Goal: Information Seeking & Learning: Learn about a topic

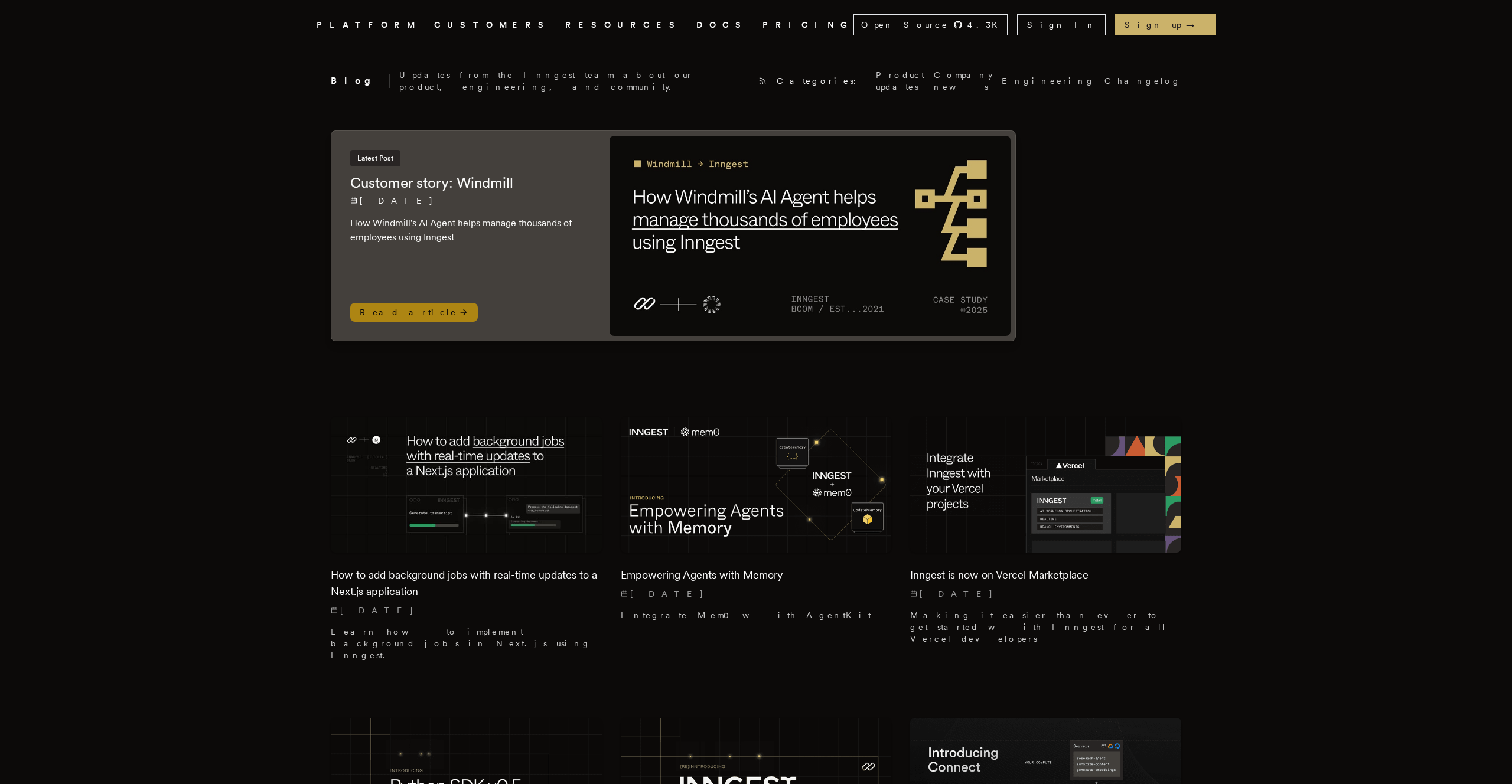
click at [944, 238] on img at bounding box center [810, 236] width 401 height 200
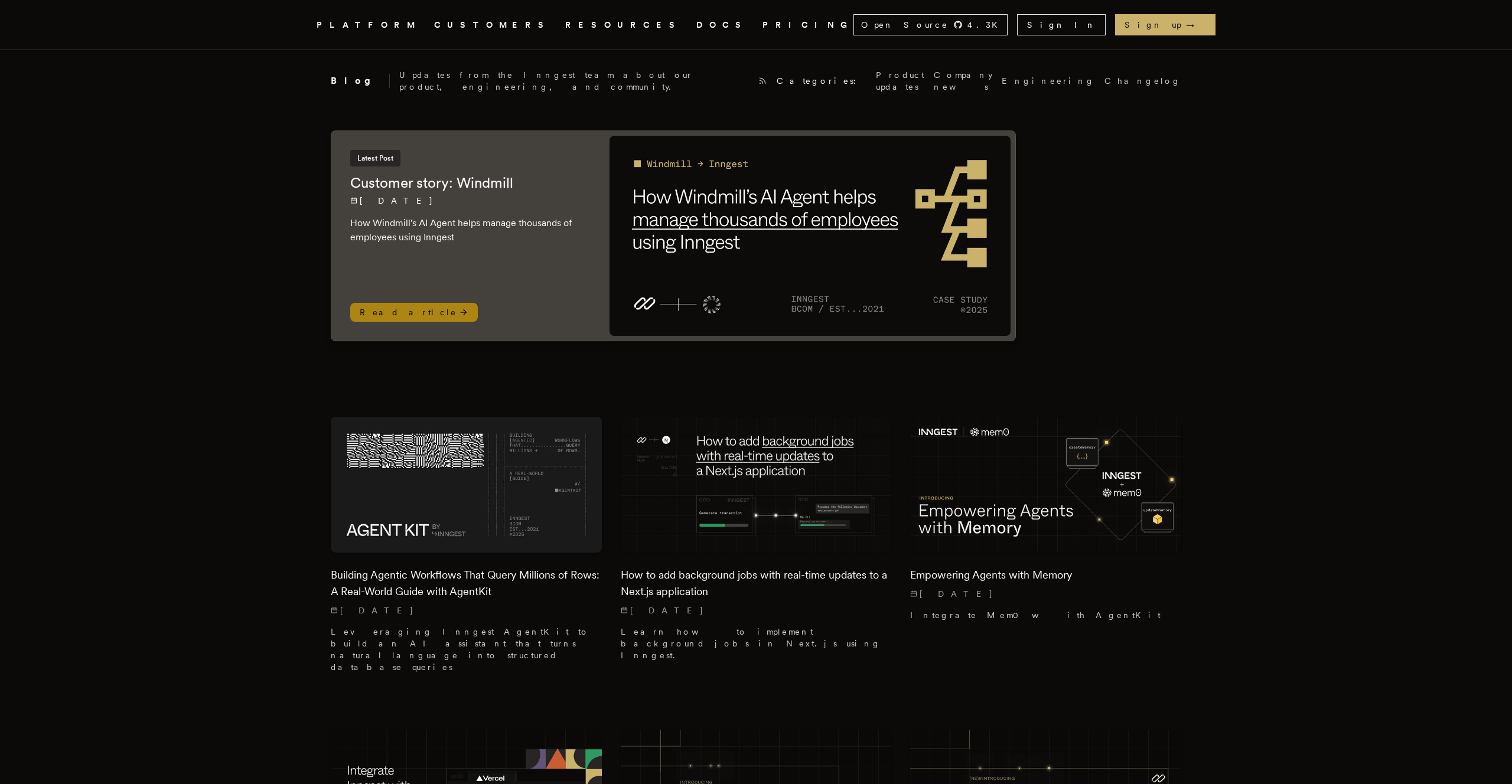
click at [861, 275] on img at bounding box center [810, 236] width 401 height 200
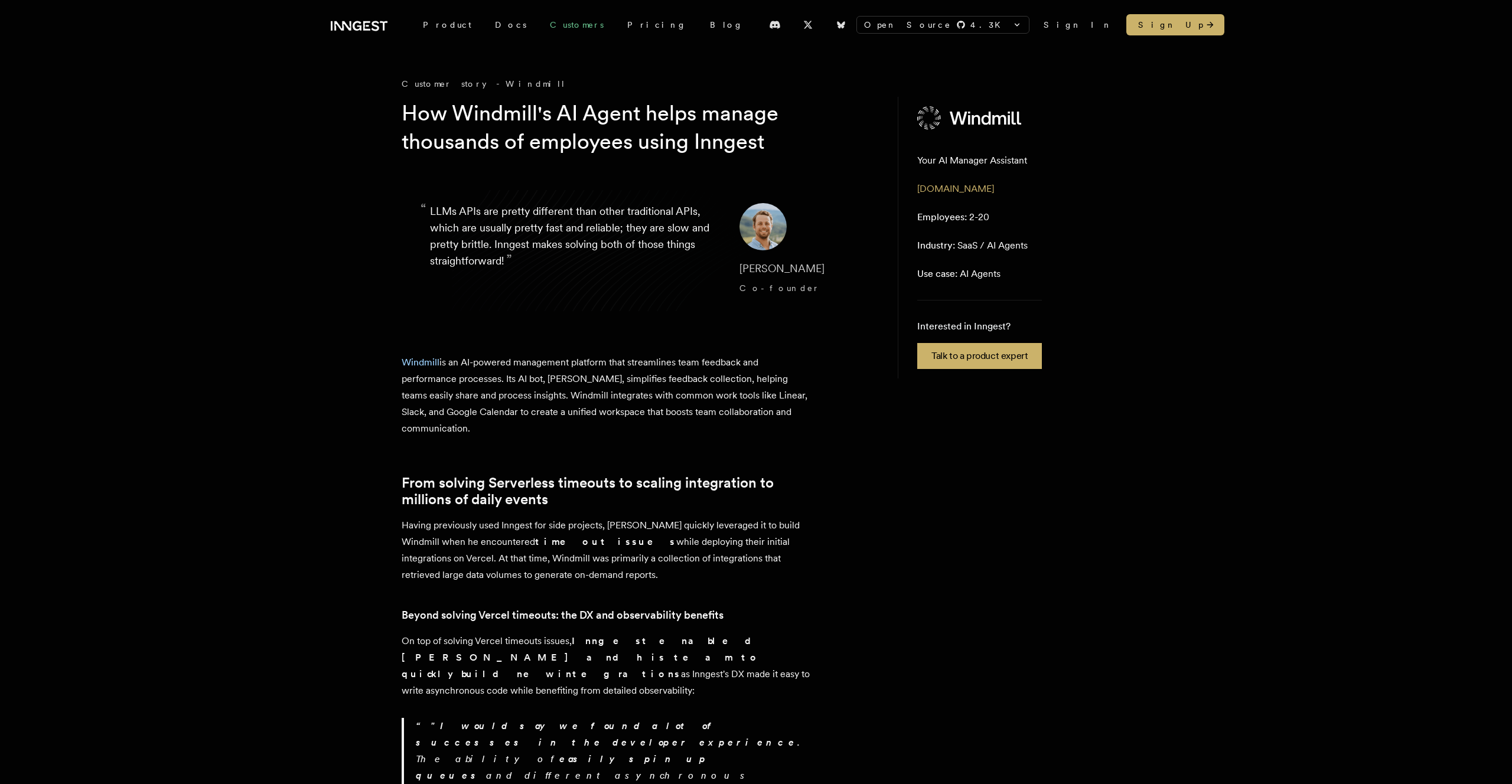
click at [543, 29] on link "Customers" at bounding box center [576, 25] width 77 height 21
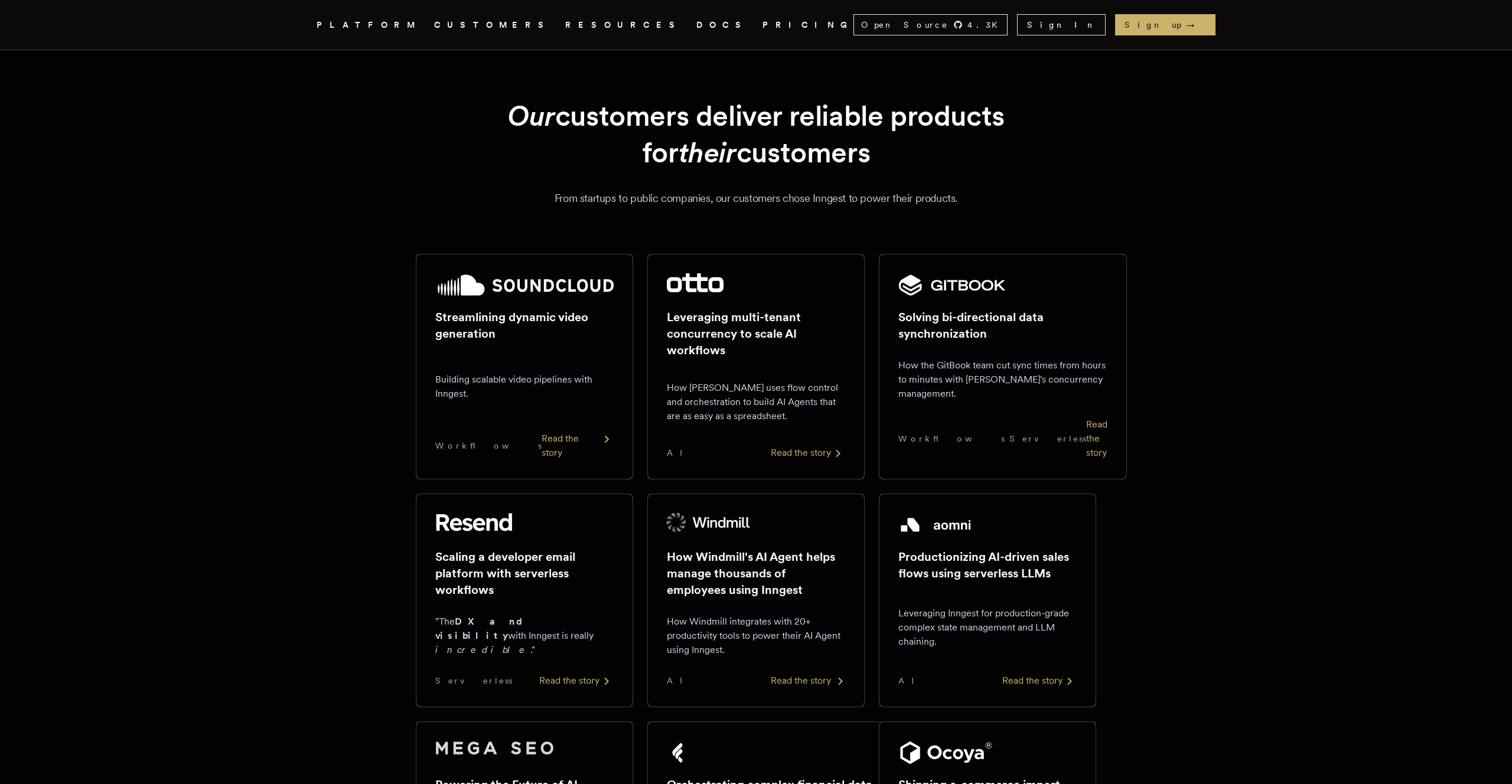
click at [772, 581] on h2 "How Windmill's AI Agent helps manage thousands of employees using Inngest" at bounding box center [756, 573] width 178 height 50
